Goal: Information Seeking & Learning: Learn about a topic

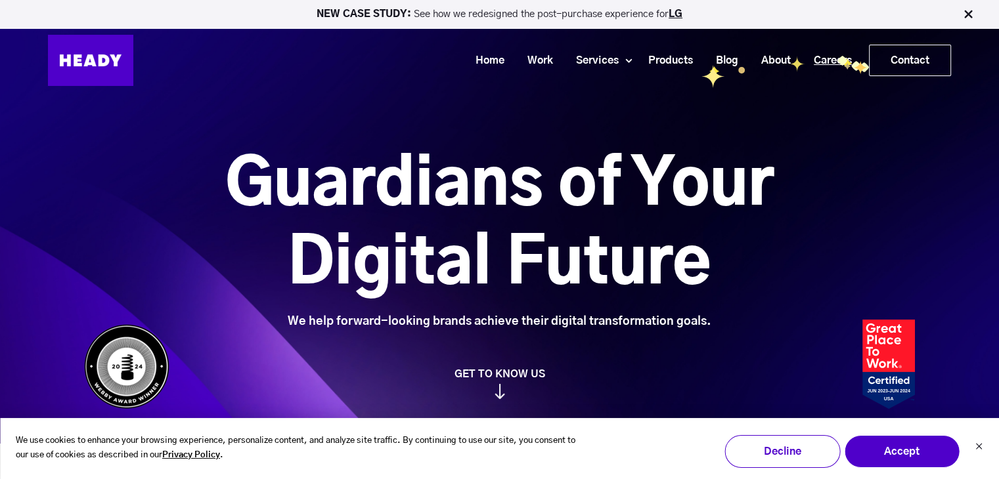
click at [841, 58] on link "Careers" at bounding box center [827, 61] width 61 height 24
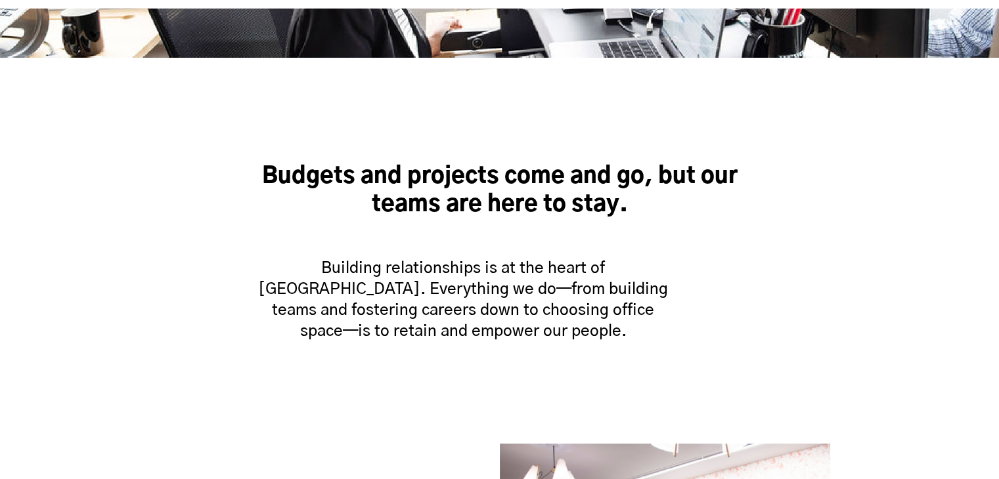
scroll to position [1142, 0]
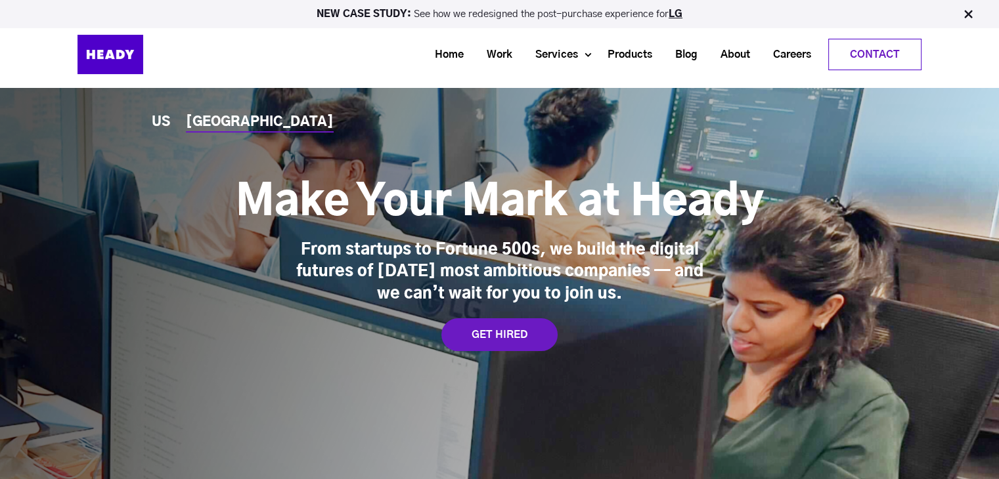
scroll to position [11, 0]
click at [511, 320] on div "GET HIRED" at bounding box center [499, 334] width 116 height 33
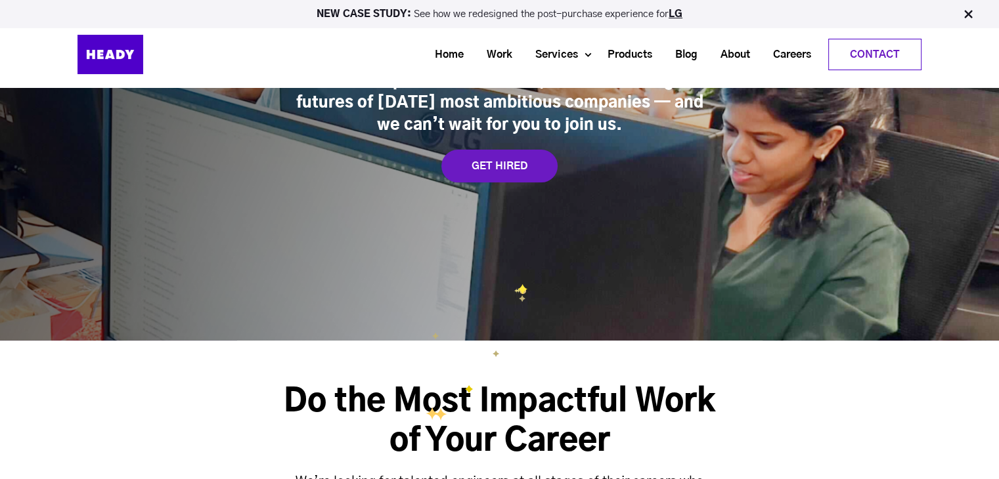
scroll to position [104, 0]
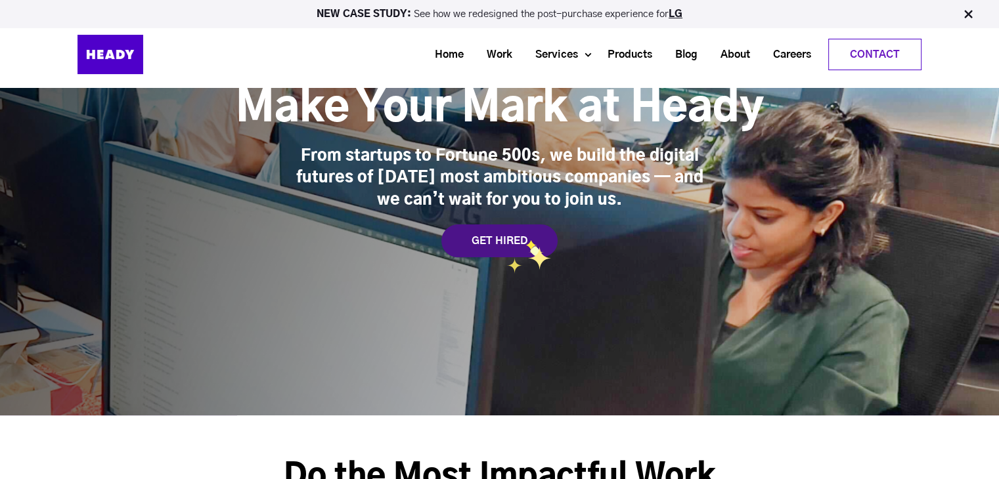
click at [525, 240] on div "GET HIRED" at bounding box center [499, 241] width 116 height 33
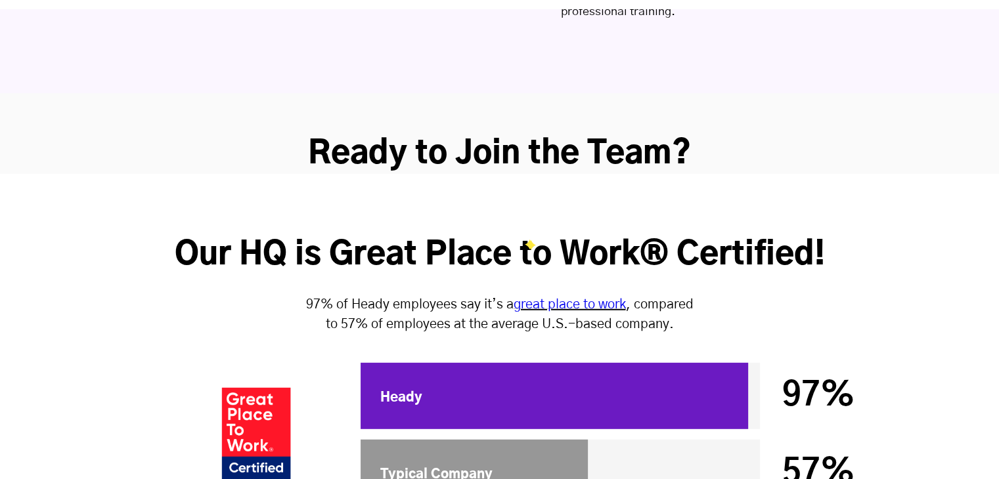
scroll to position [3568, 0]
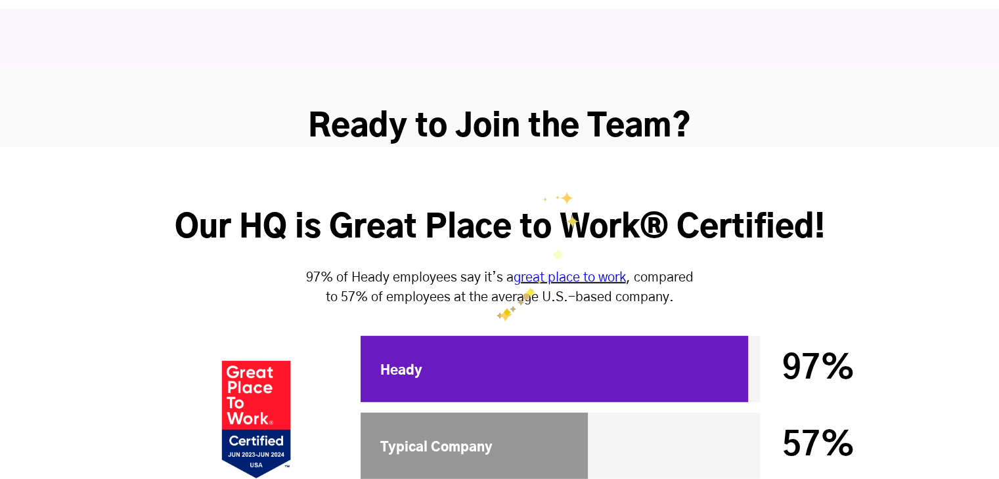
click at [496, 336] on div at bounding box center [553, 369] width 387 height 66
click at [378, 336] on div at bounding box center [553, 369] width 387 height 66
drag, startPoint x: 504, startPoint y: 313, endPoint x: 460, endPoint y: 297, distance: 47.3
click at [460, 336] on div at bounding box center [553, 369] width 387 height 66
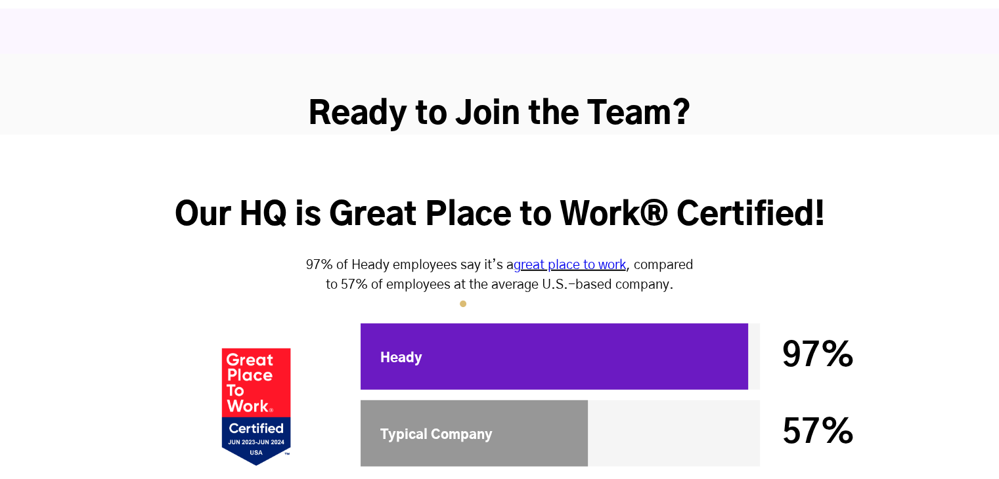
scroll to position [3581, 0]
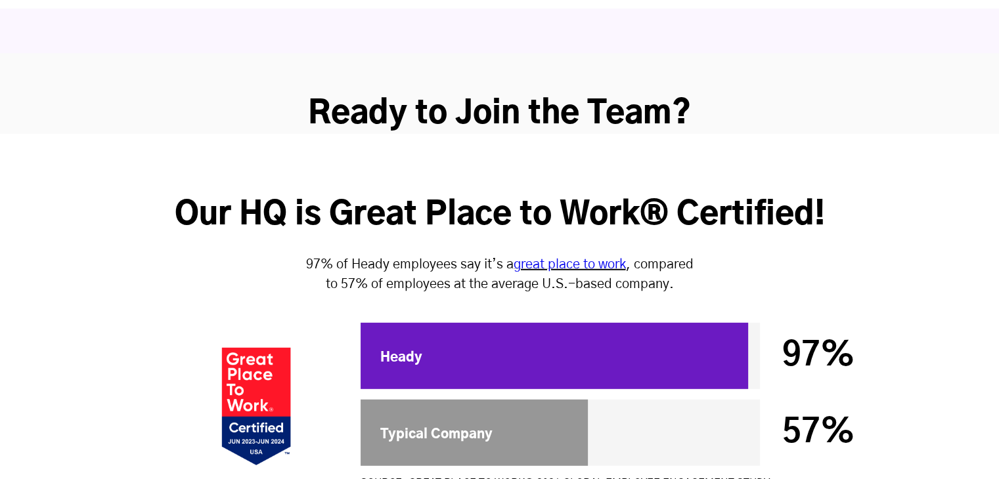
click at [562, 258] on link "great place to work" at bounding box center [569, 264] width 112 height 13
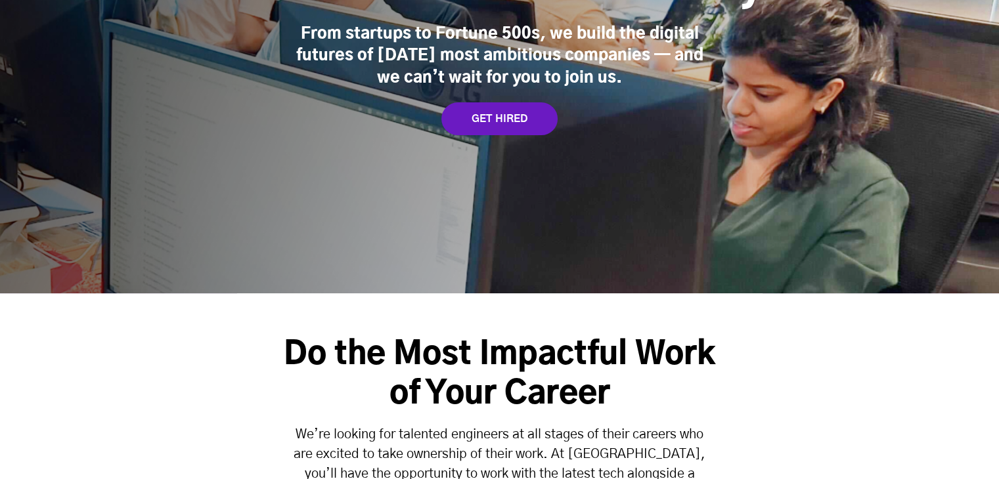
scroll to position [0, 0]
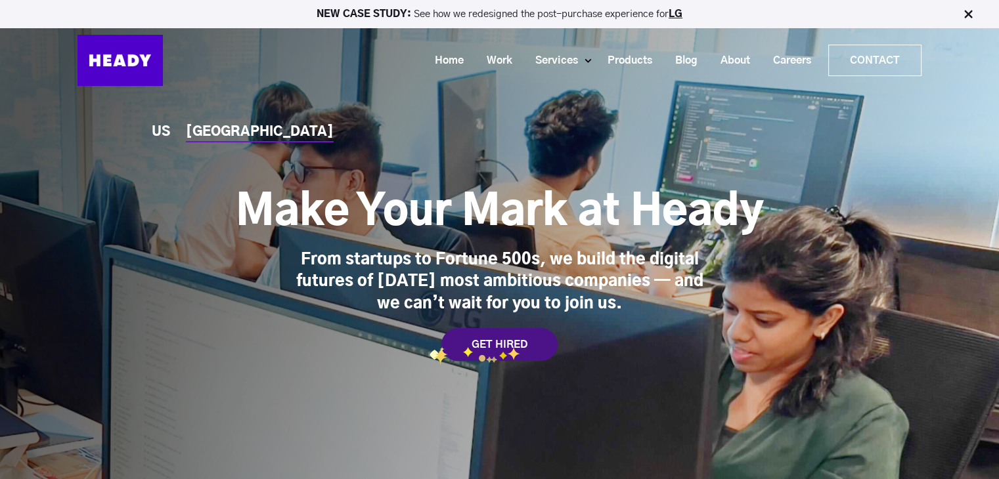
click at [507, 347] on div "GET HIRED" at bounding box center [499, 344] width 116 height 33
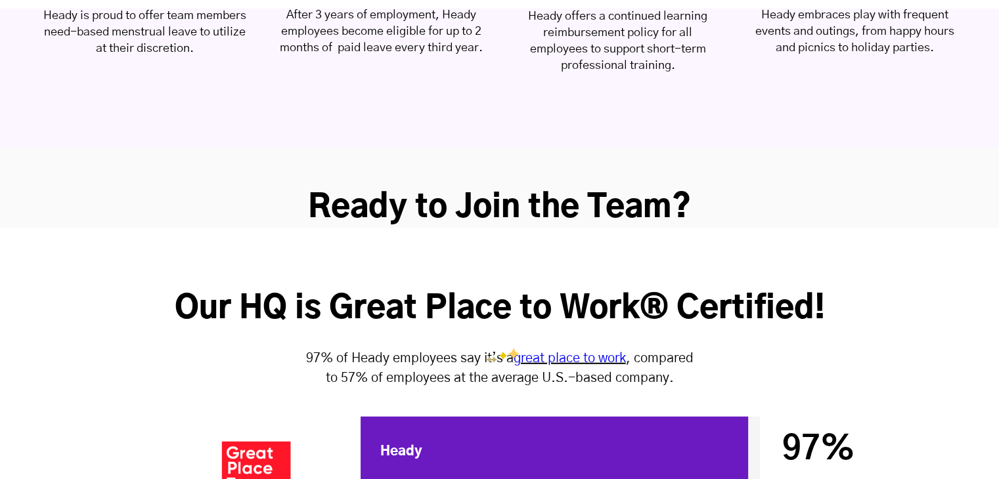
scroll to position [3568, 0]
